Goal: Check status: Check status

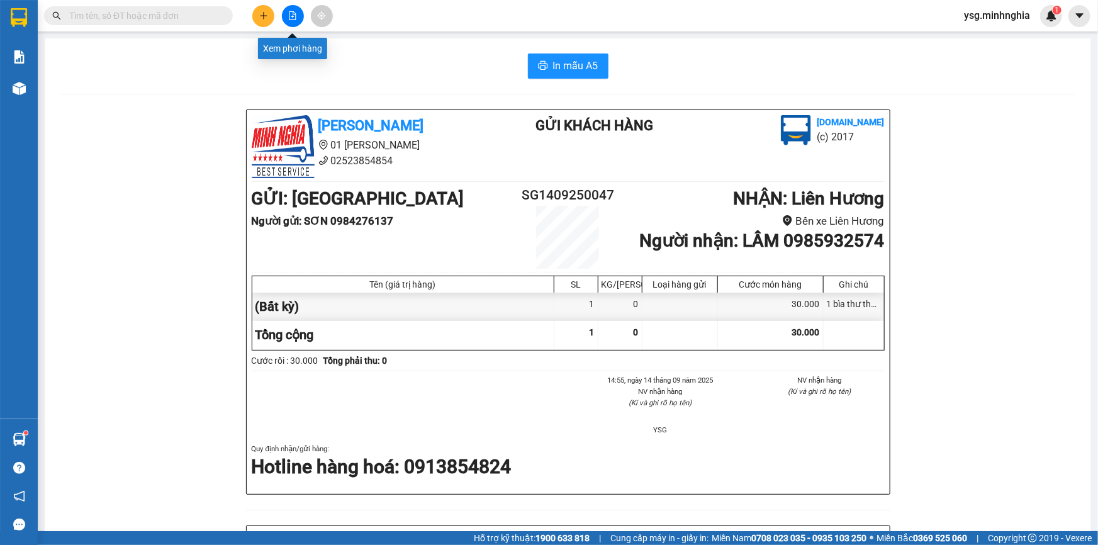
click at [295, 13] on icon "file-add" at bounding box center [292, 15] width 9 height 9
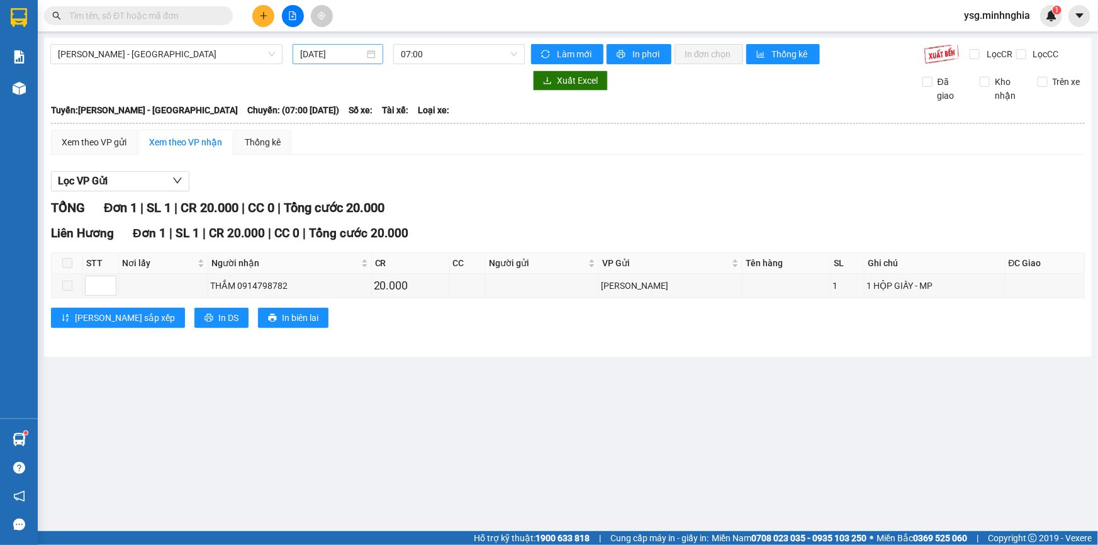
click at [325, 56] on input "[DATE]" at bounding box center [332, 54] width 64 height 14
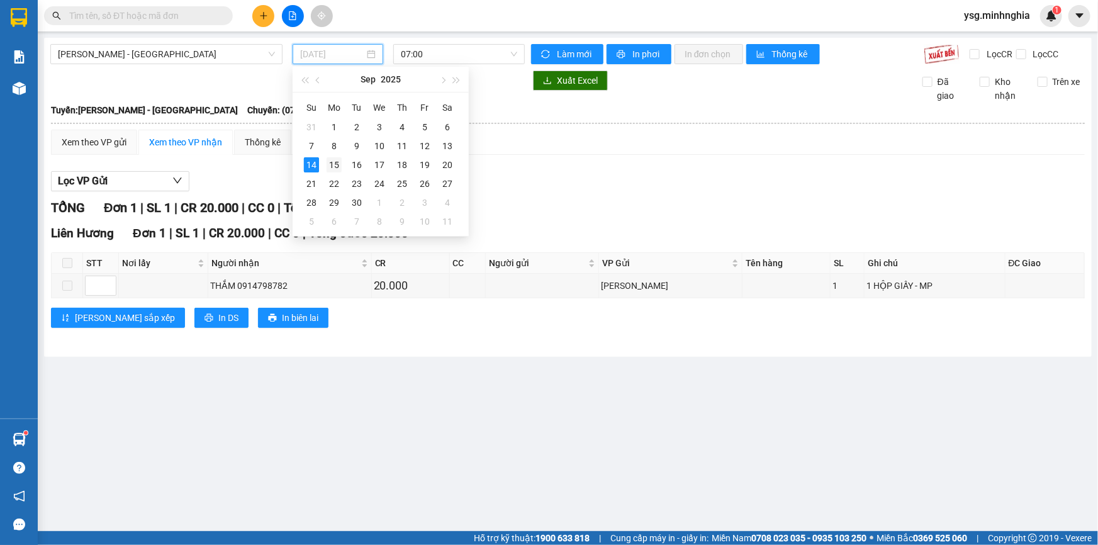
click at [330, 162] on div "15" at bounding box center [333, 164] width 15 height 15
type input "[DATE]"
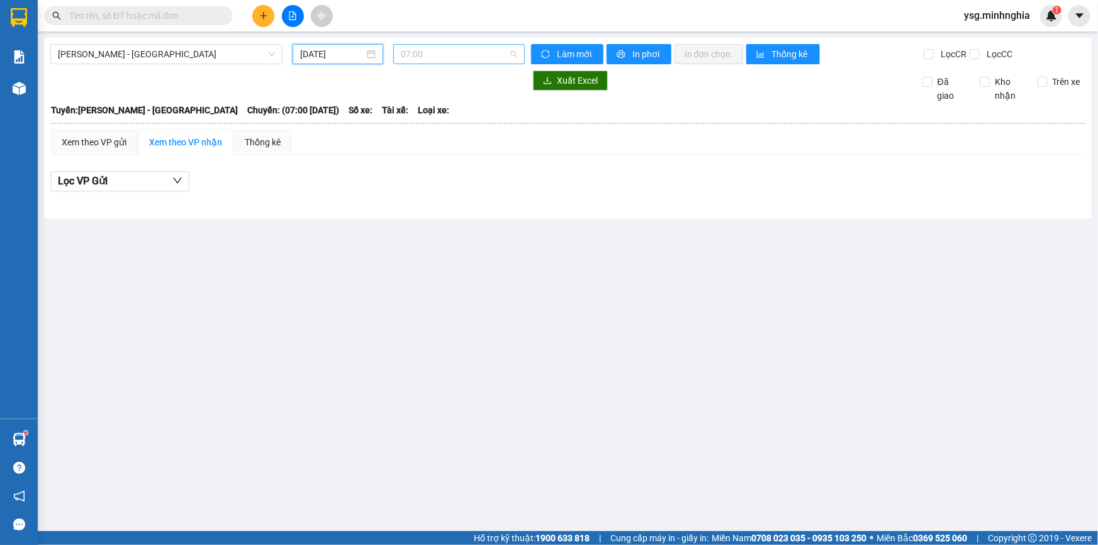
click at [451, 52] on span "07:00" at bounding box center [459, 54] width 116 height 19
